Goal: Task Accomplishment & Management: Manage account settings

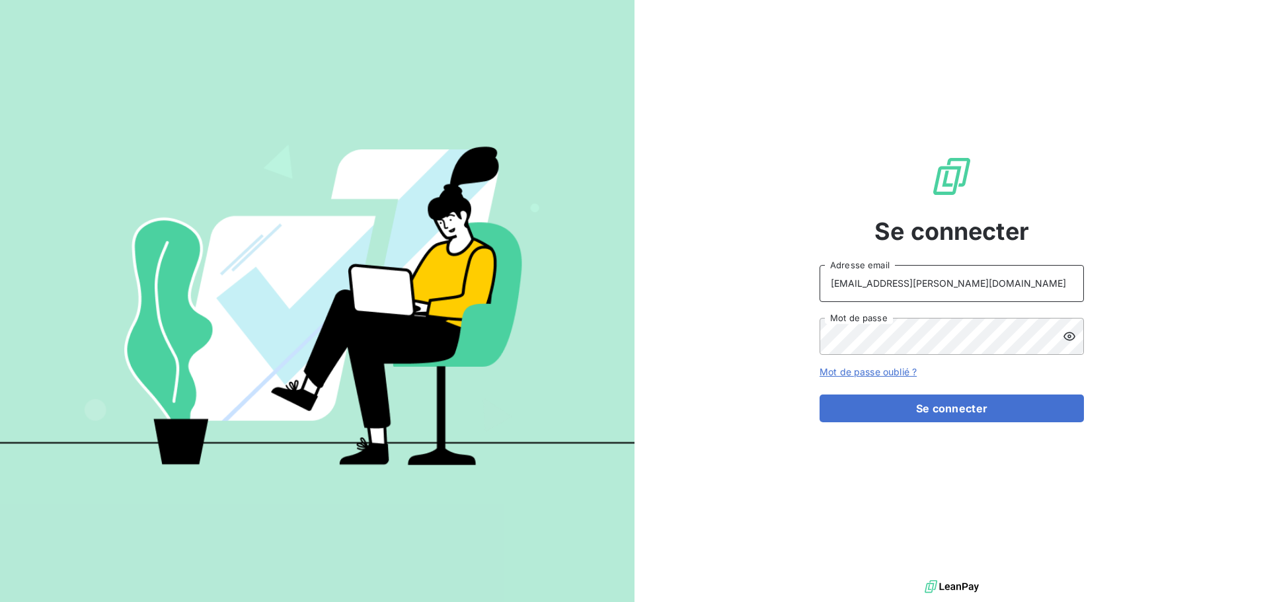
click at [955, 296] on input "[EMAIL_ADDRESS][PERSON_NAME][DOMAIN_NAME]" at bounding box center [952, 283] width 264 height 37
type input "[EMAIL_ADDRESS][PERSON_NAME][DOMAIN_NAME]"
click at [963, 411] on button "Se connecter" at bounding box center [952, 409] width 264 height 28
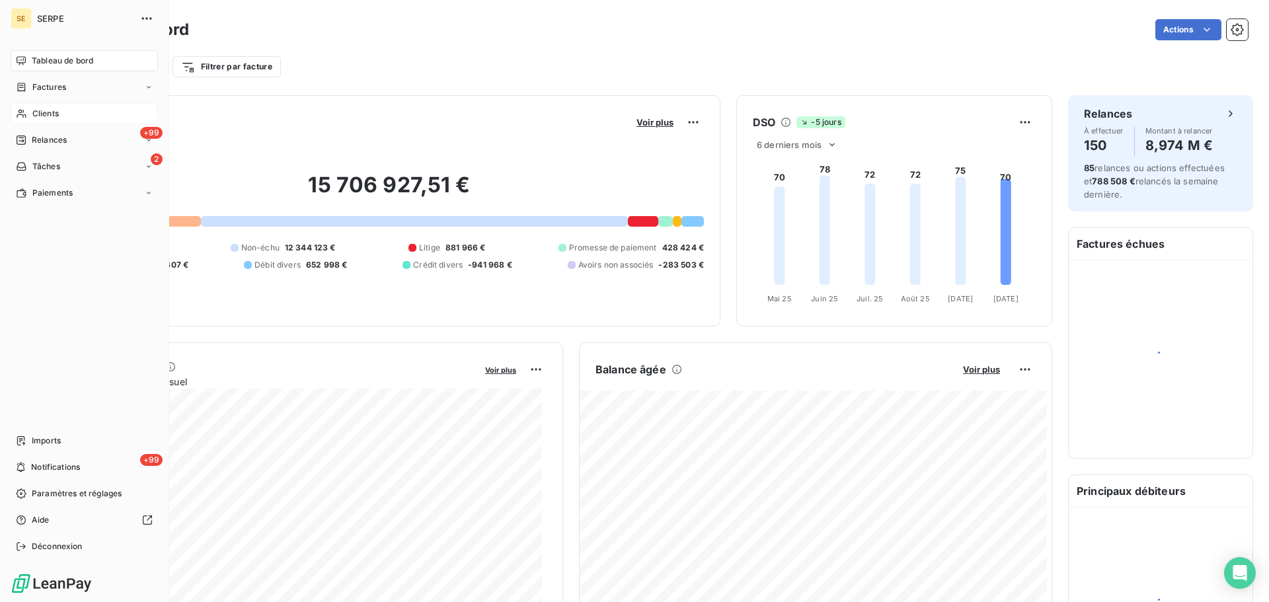
click at [34, 113] on span "Clients" at bounding box center [45, 114] width 26 height 12
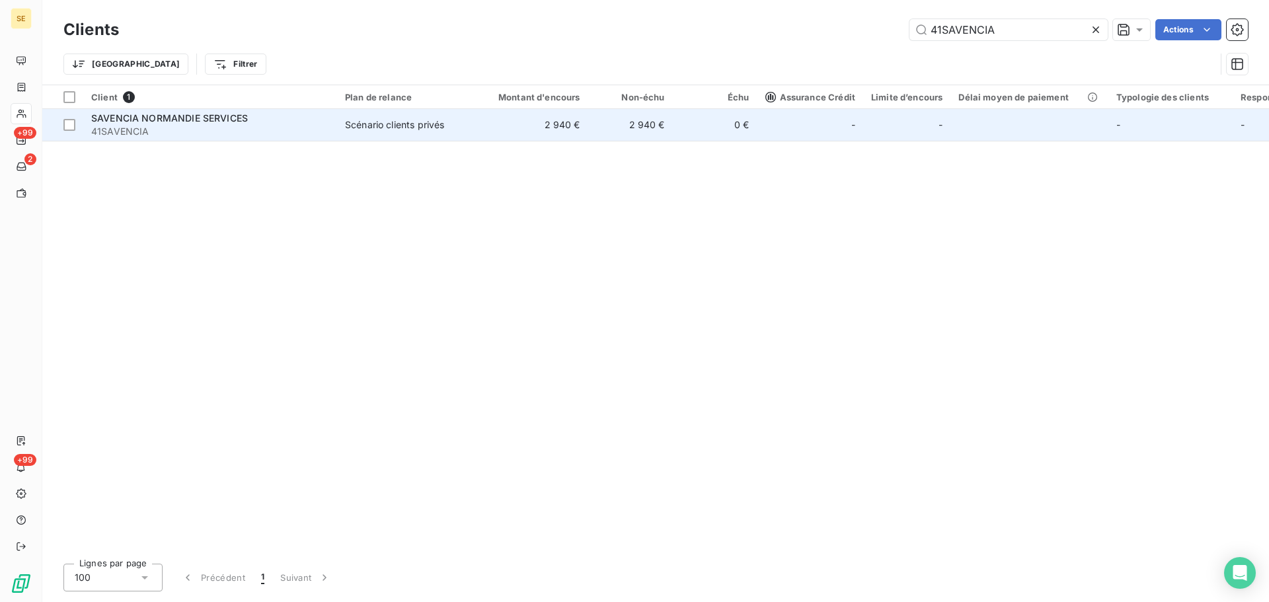
type input "41SAVENCIA"
click at [396, 129] on div "Scénario clients privés" at bounding box center [394, 124] width 99 height 13
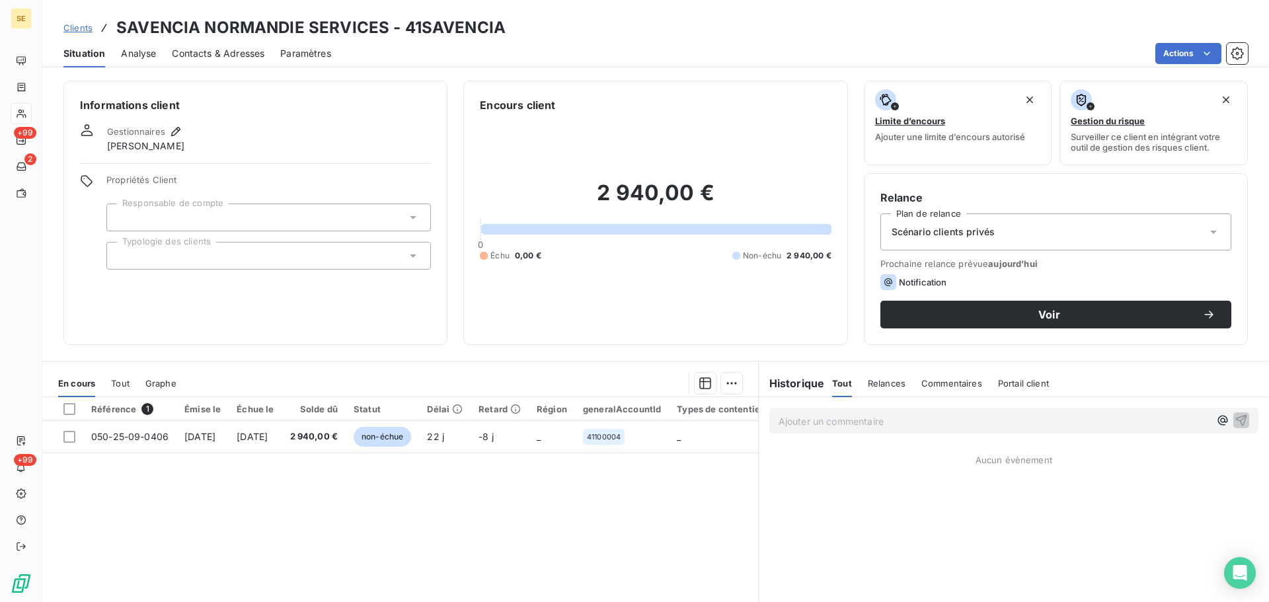
click at [1010, 219] on div "Scénario clients privés" at bounding box center [1056, 232] width 351 height 37
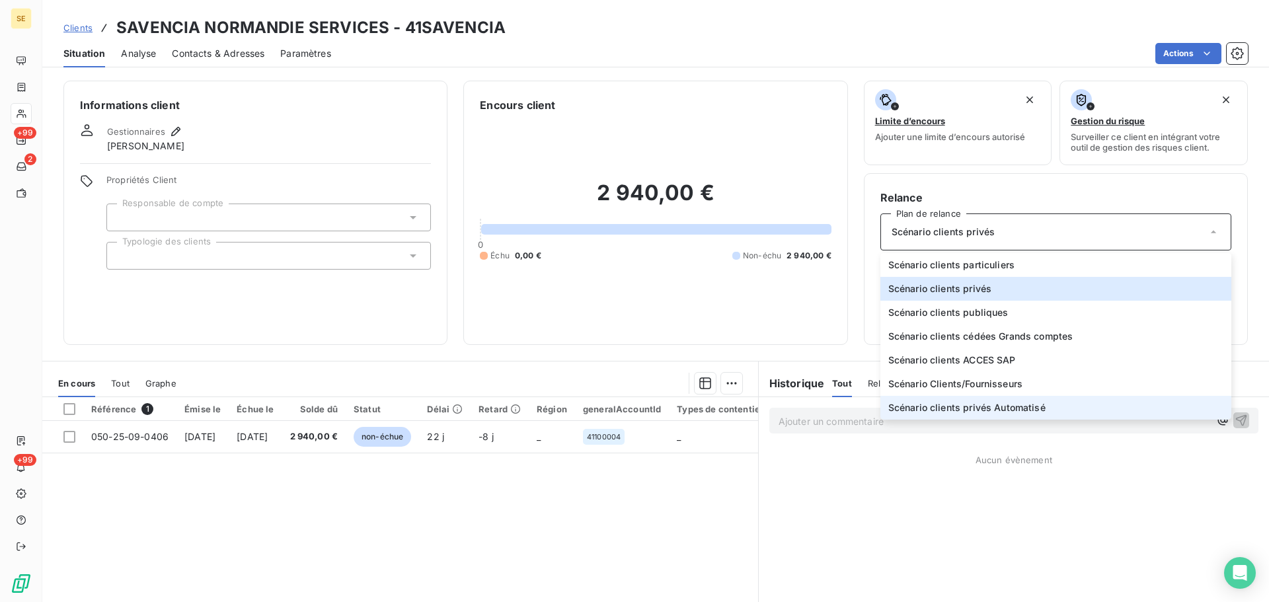
click at [1022, 405] on span "Scénario clients privés Automatisé" at bounding box center [967, 407] width 157 height 13
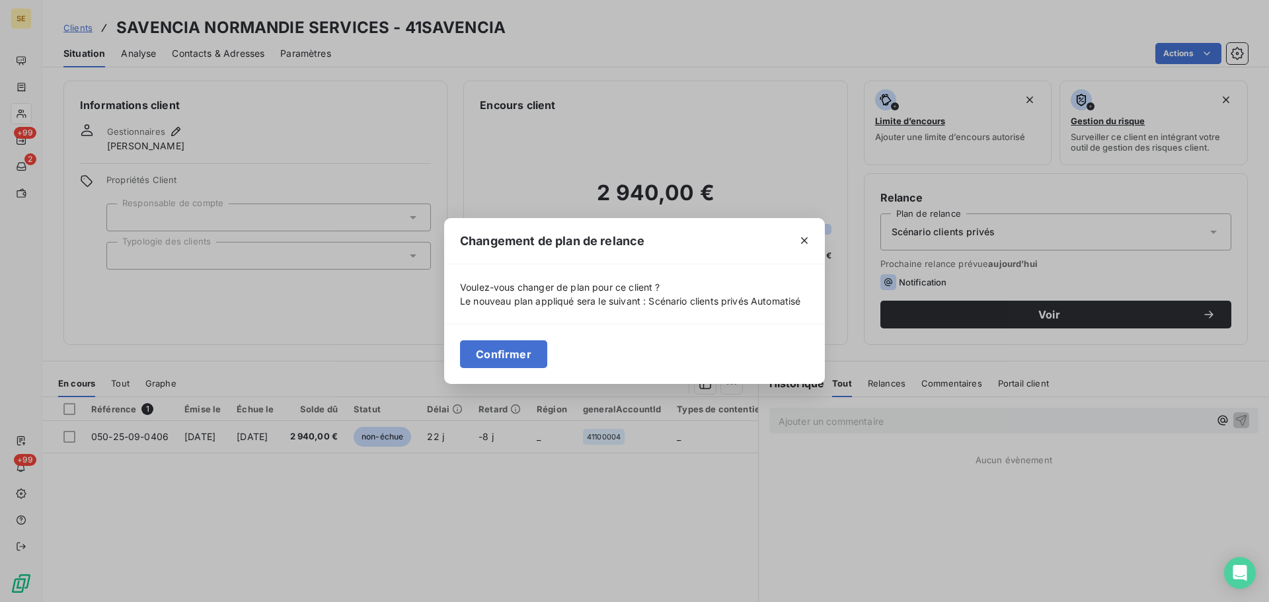
click at [805, 241] on icon "button" at bounding box center [804, 241] width 7 height 7
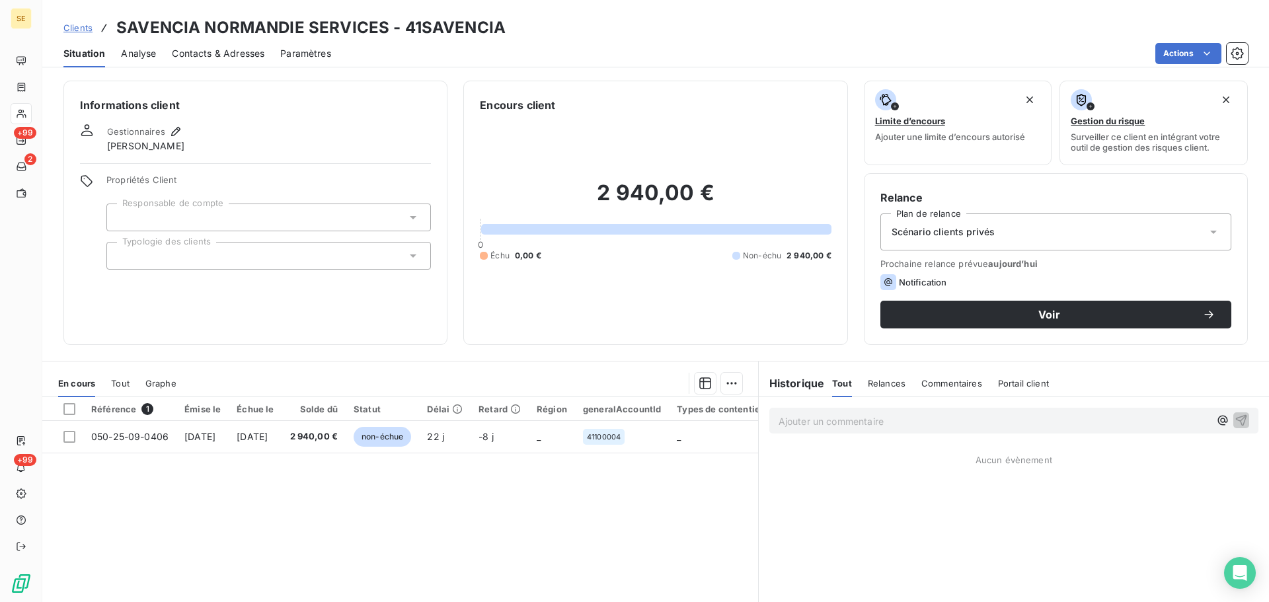
click at [204, 50] on span "Contacts & Adresses" at bounding box center [218, 53] width 93 height 13
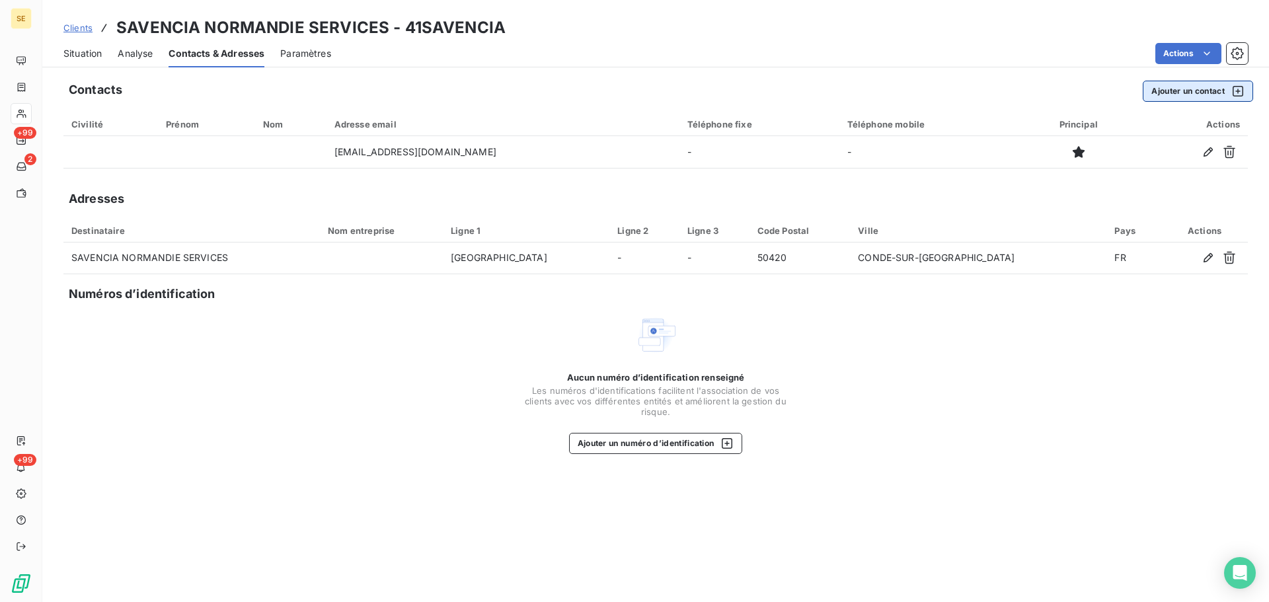
click at [1156, 91] on button "Ajouter un contact" at bounding box center [1198, 91] width 110 height 21
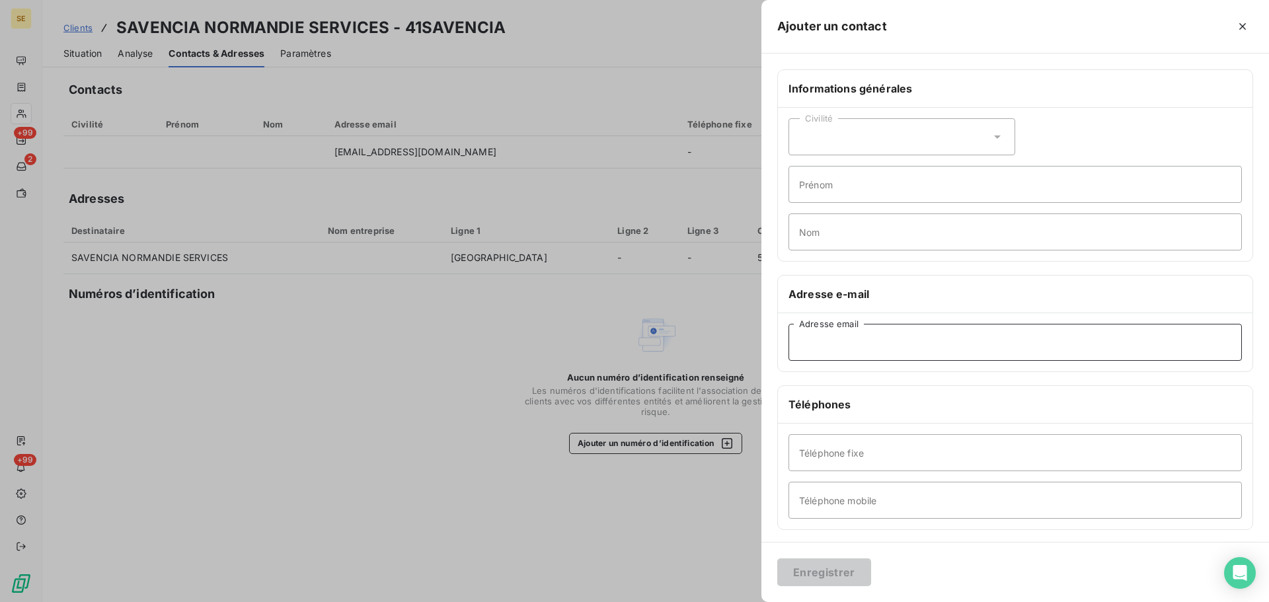
paste input "41SAVENCIA"
type input "41SAVENCIA"
drag, startPoint x: 863, startPoint y: 342, endPoint x: 754, endPoint y: 342, distance: 108.4
click at [754, 602] on div "Ajouter un contact Informations générales Civilité Prénom Nom Adresse e-mail 41…" at bounding box center [634, 602] width 1269 height 0
click at [846, 348] on input "Adresse email" at bounding box center [1016, 342] width 454 height 37
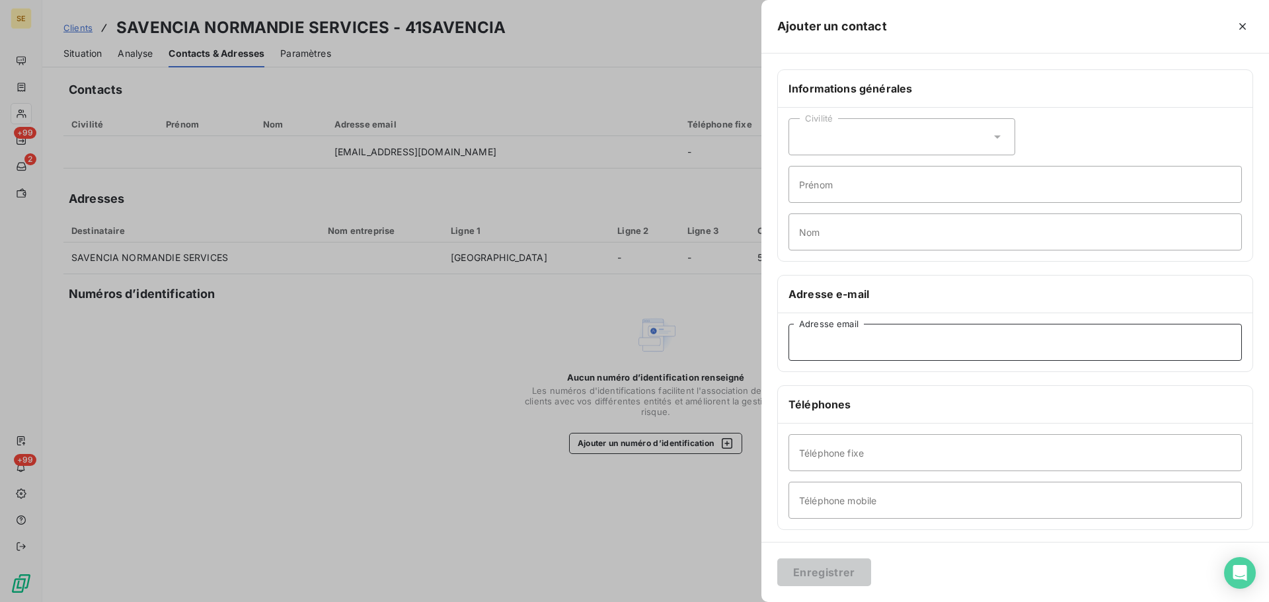
paste input "mailto:[PERSON_NAME].[PERSON_NAME]@savencia.c"
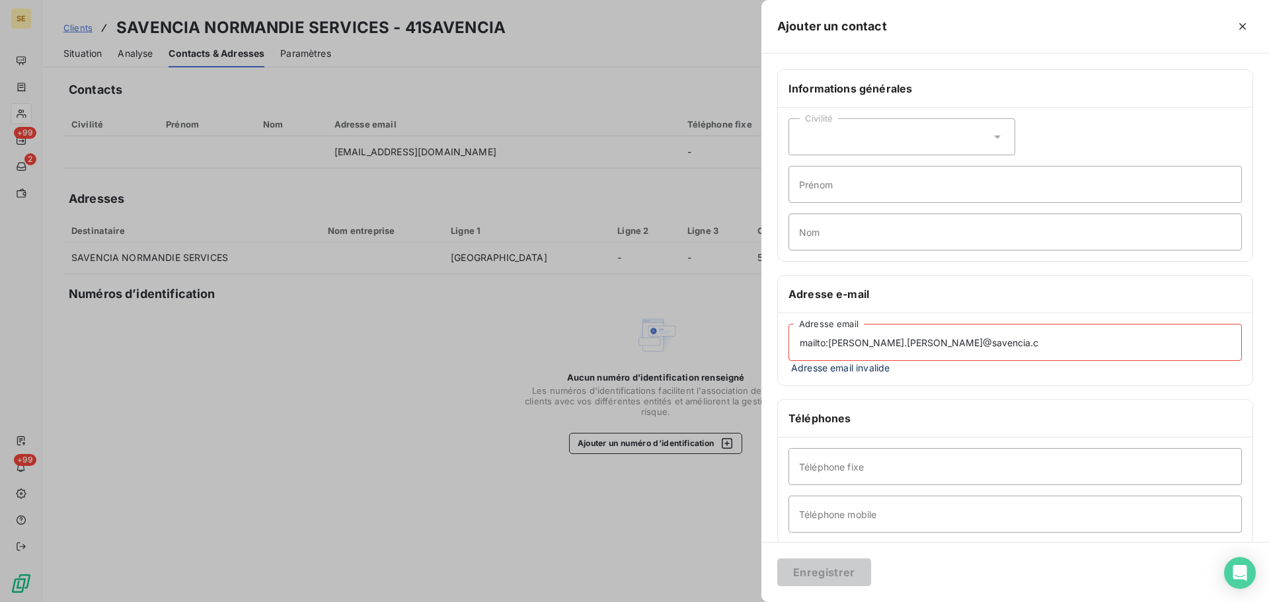
click at [829, 341] on input "mailto:[PERSON_NAME].[PERSON_NAME]@savencia.c" at bounding box center [1016, 342] width 454 height 37
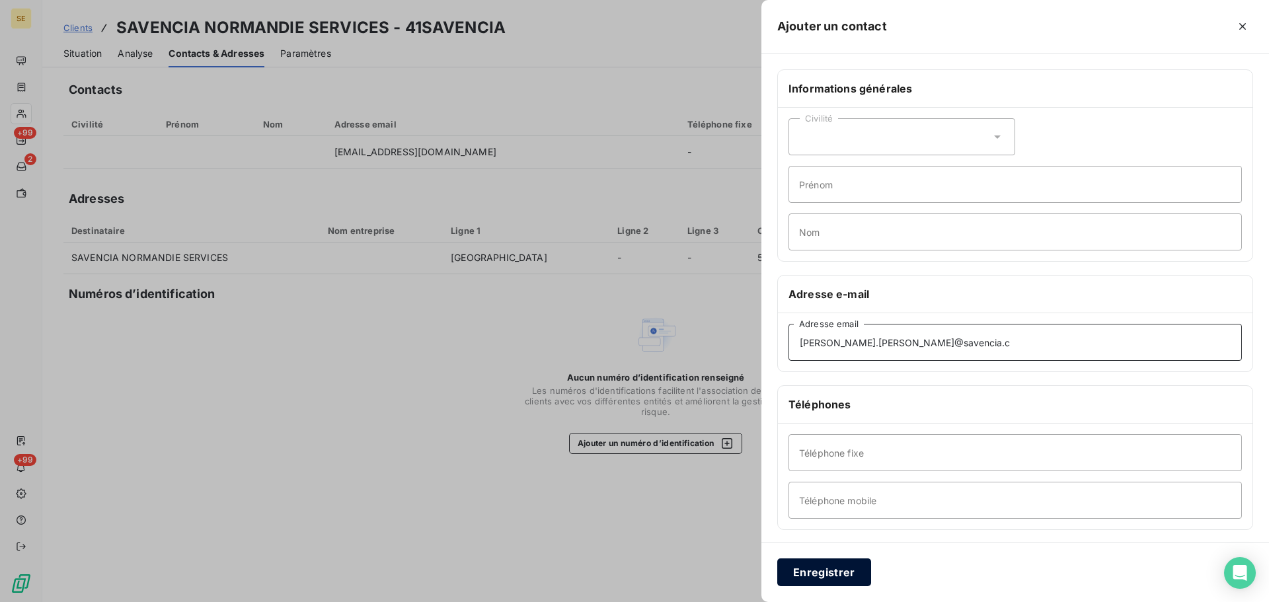
type input "[PERSON_NAME].[PERSON_NAME]@savencia.c"
click at [832, 568] on button "Enregistrer" at bounding box center [825, 573] width 94 height 28
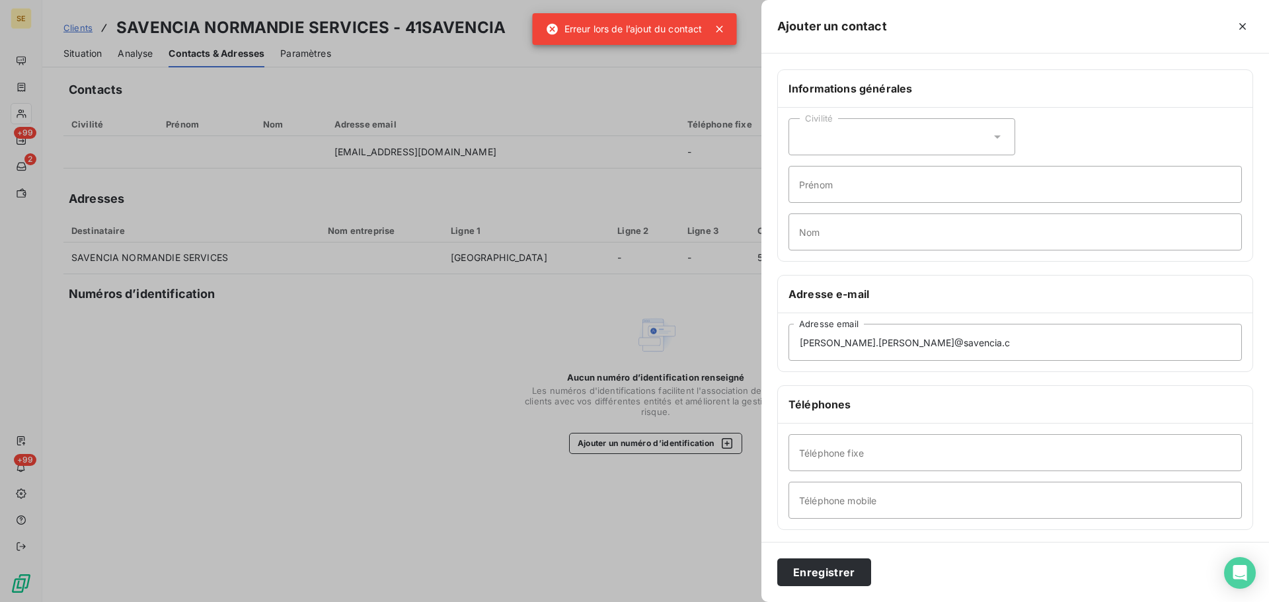
click at [718, 23] on div at bounding box center [634, 301] width 1269 height 602
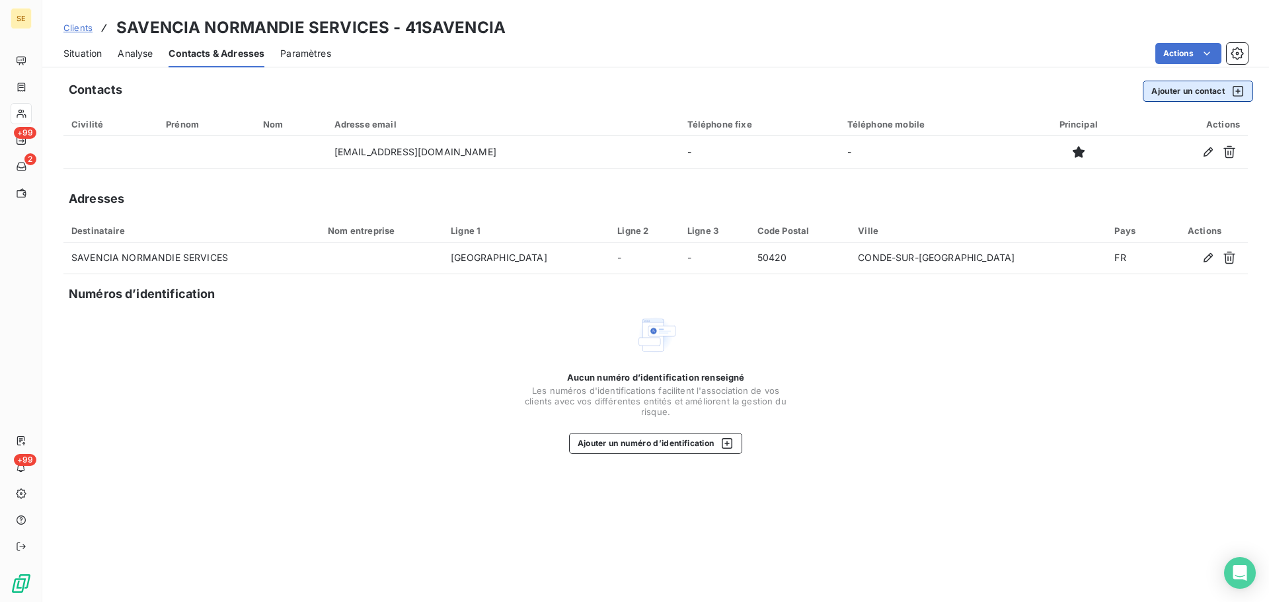
click at [1192, 92] on button "Ajouter un contact" at bounding box center [1198, 91] width 110 height 21
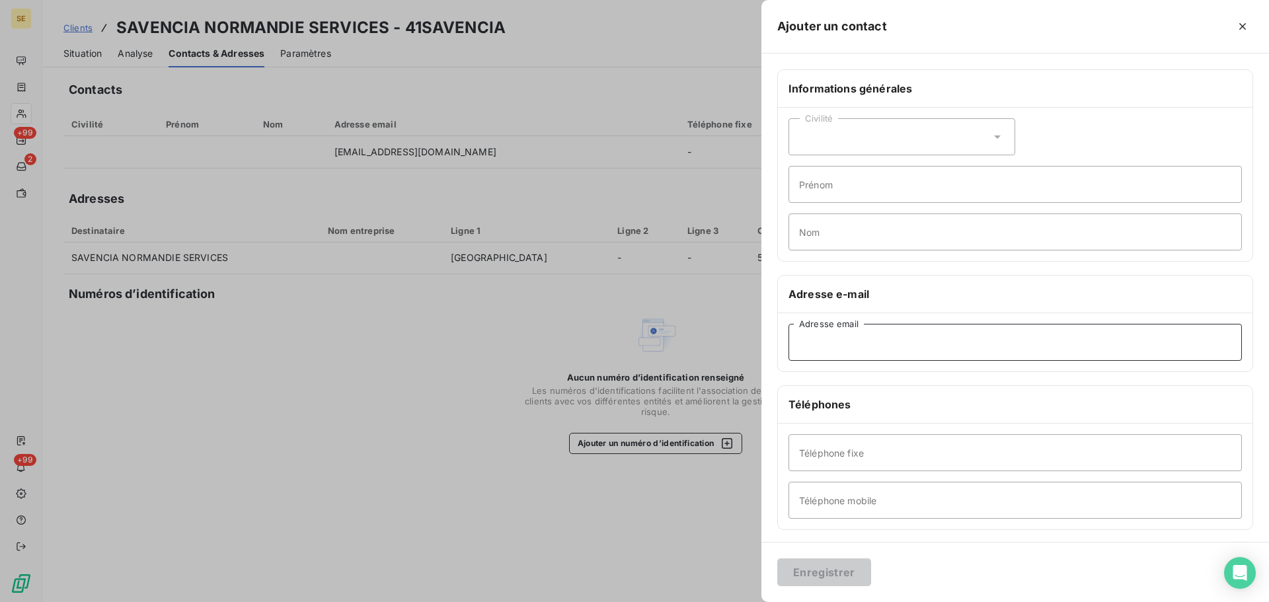
paste input "mailto:[PERSON_NAME].[PERSON_NAME]@savencia.c"
click at [830, 342] on input "mailto:[PERSON_NAME].[PERSON_NAME]@savencia.c" at bounding box center [1016, 342] width 454 height 37
click at [929, 347] on input "[PERSON_NAME].[PERSON_NAME]@savencia.c" at bounding box center [1016, 342] width 454 height 37
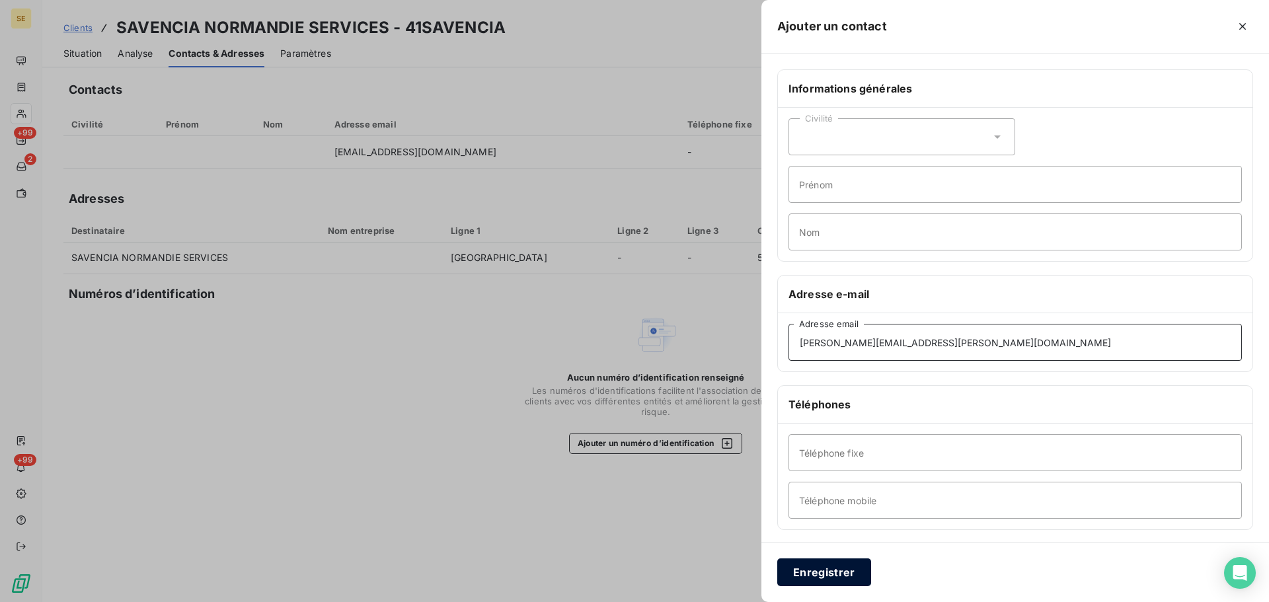
type input "[PERSON_NAME][EMAIL_ADDRESS][PERSON_NAME][DOMAIN_NAME]"
click at [834, 563] on button "Enregistrer" at bounding box center [825, 573] width 94 height 28
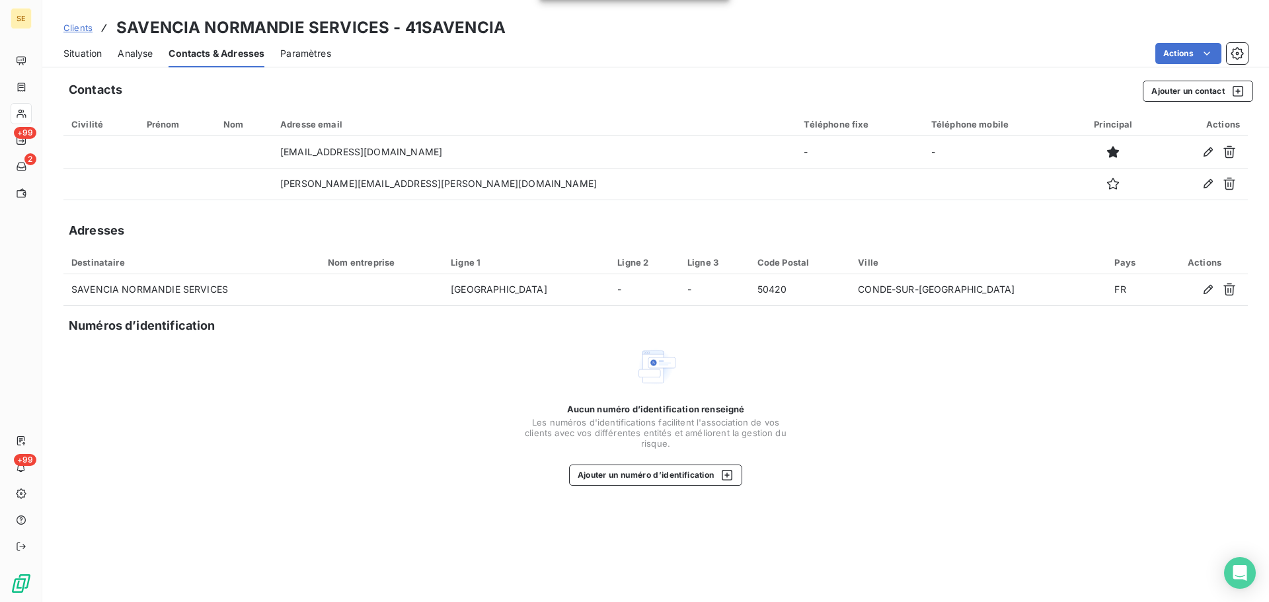
click at [83, 51] on span "Situation" at bounding box center [82, 53] width 38 height 13
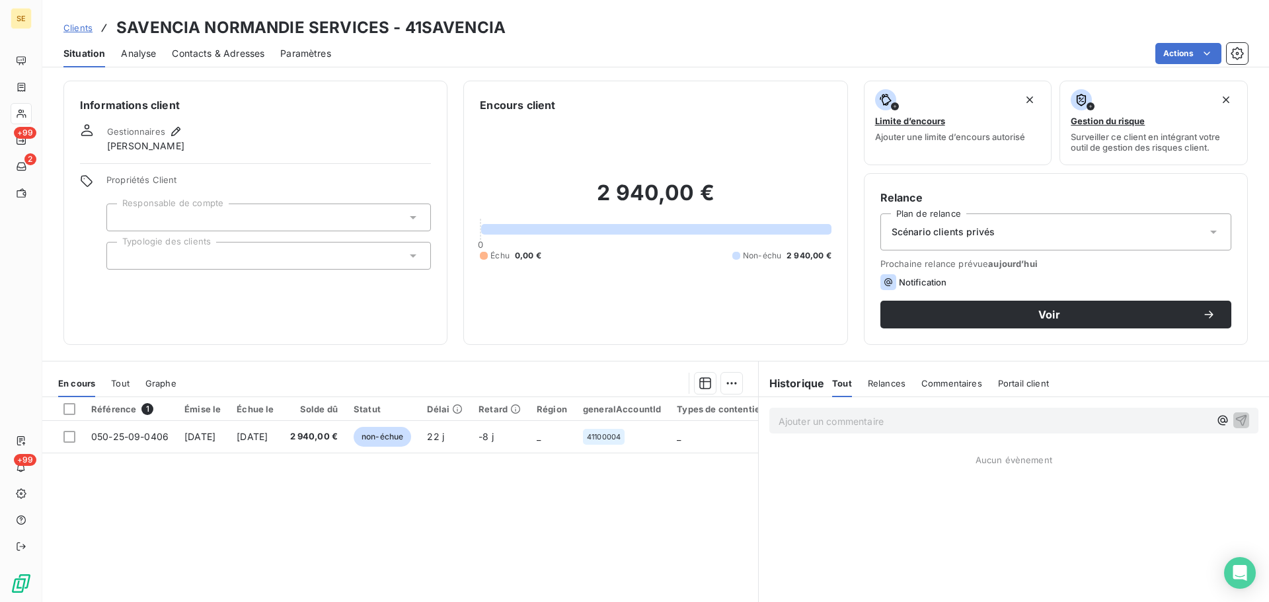
click at [1122, 224] on div "Scénario clients privés" at bounding box center [1056, 232] width 351 height 37
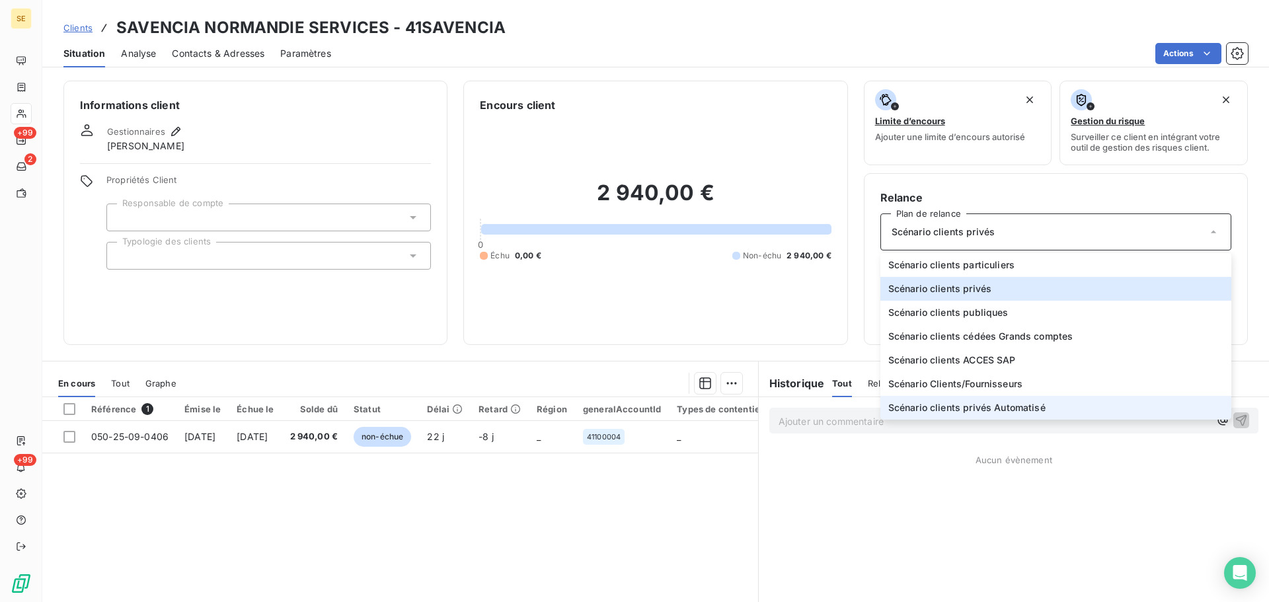
click at [1053, 405] on li "Scénario clients privés Automatisé" at bounding box center [1056, 408] width 351 height 24
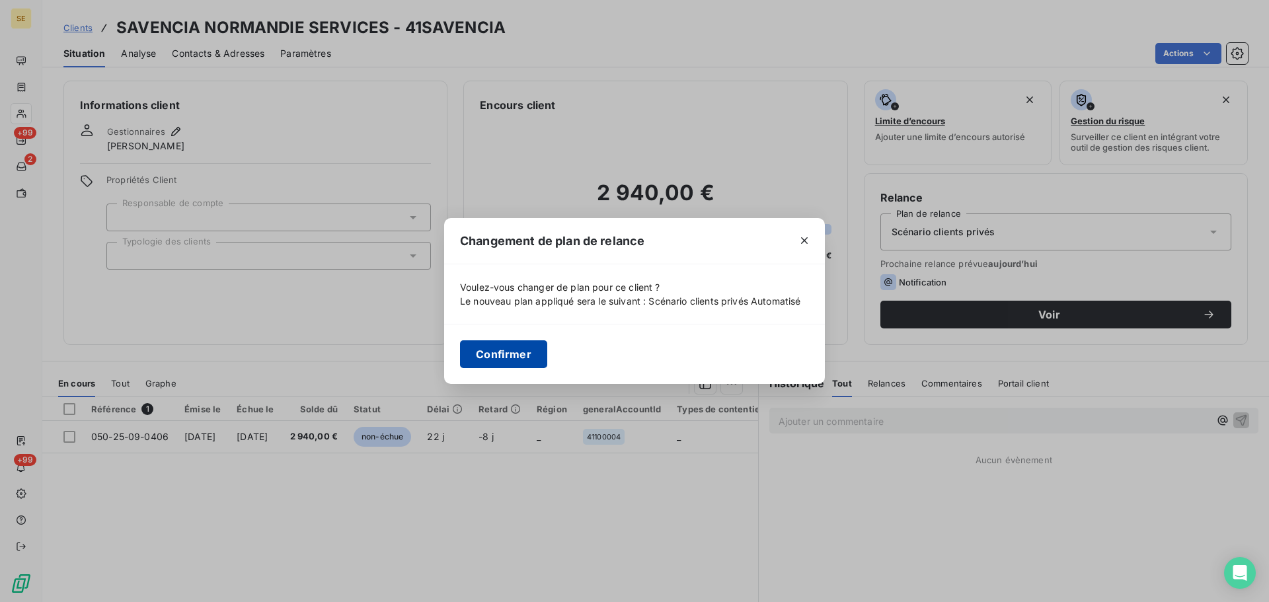
click at [490, 358] on button "Confirmer" at bounding box center [503, 355] width 87 height 28
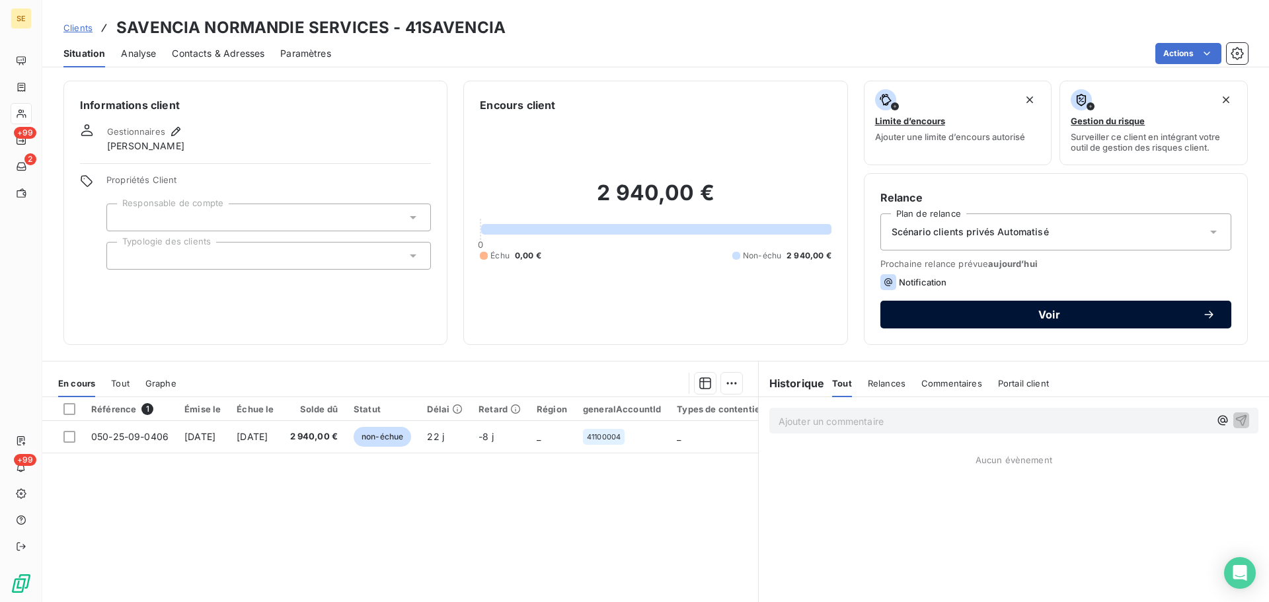
click at [1041, 317] on span "Voir" at bounding box center [1050, 314] width 306 height 11
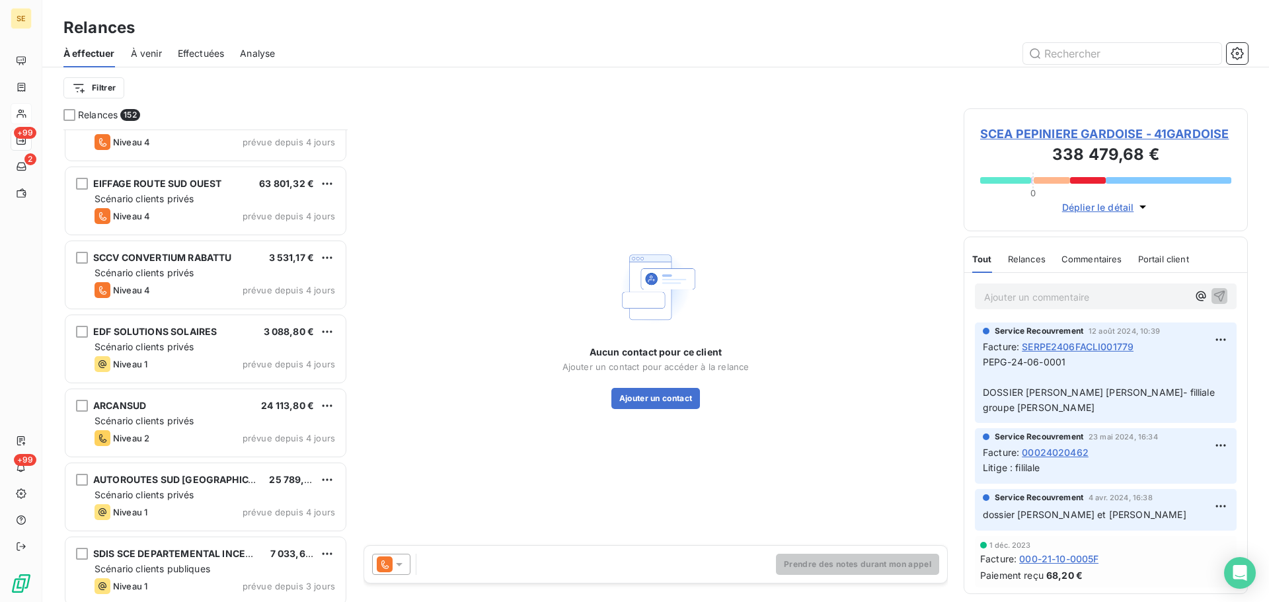
scroll to position [5996, 0]
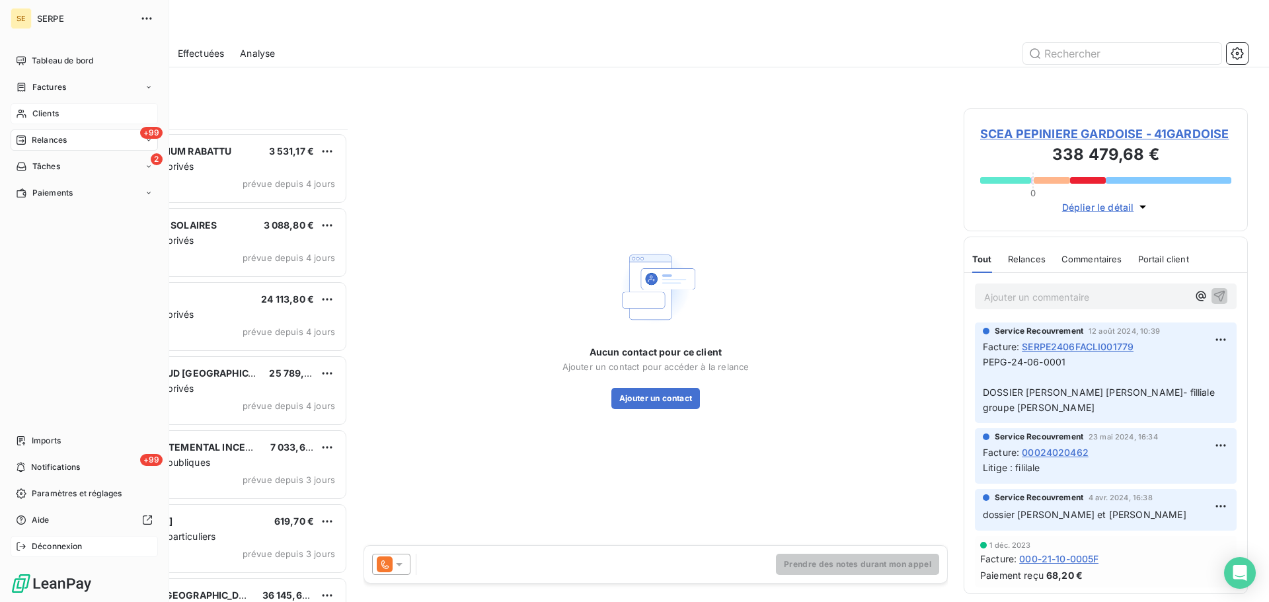
click at [34, 546] on span "Déconnexion" at bounding box center [57, 547] width 51 height 12
